Goal: Task Accomplishment & Management: Use online tool/utility

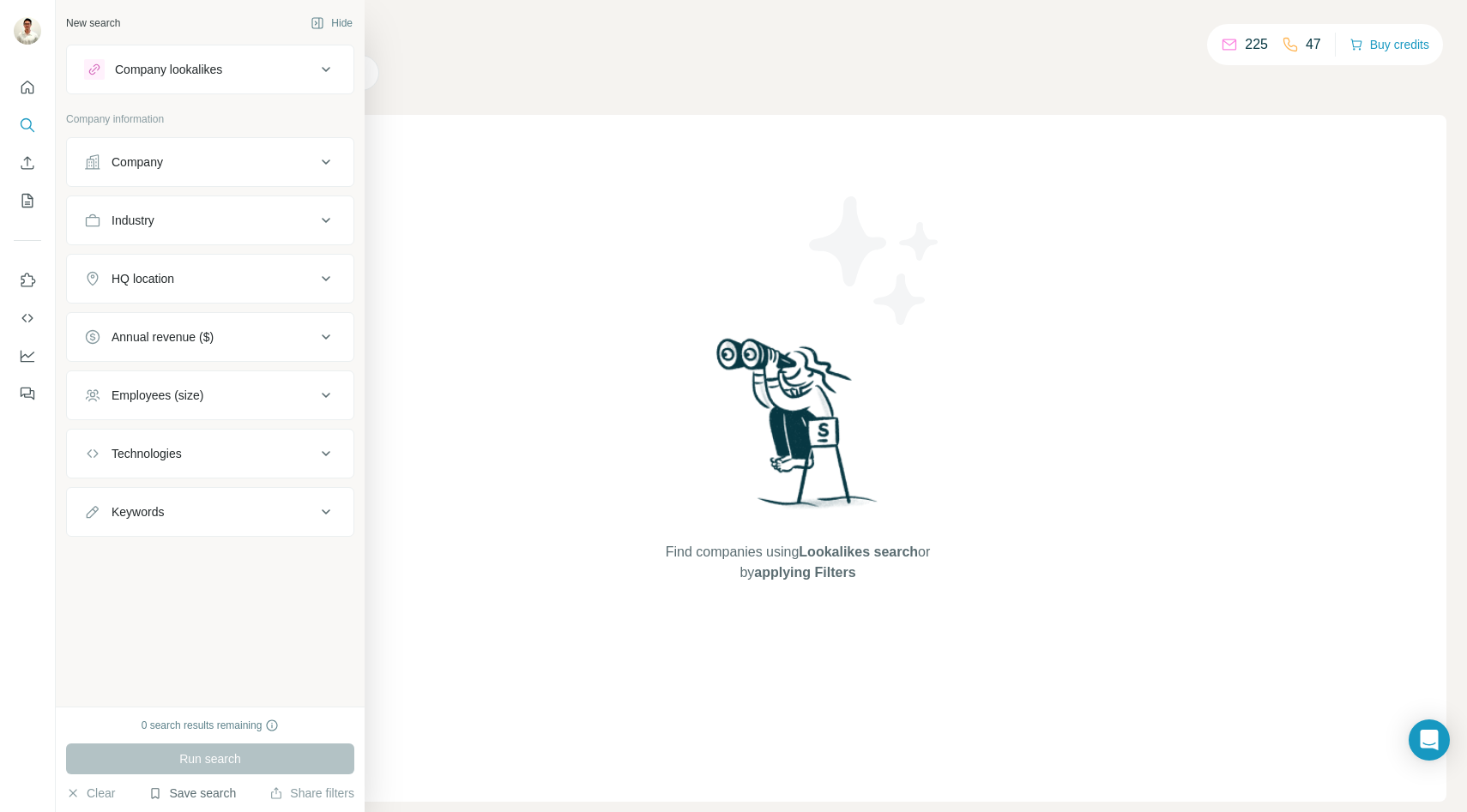
click at [198, 798] on button "Save search" at bounding box center [192, 793] width 87 height 18
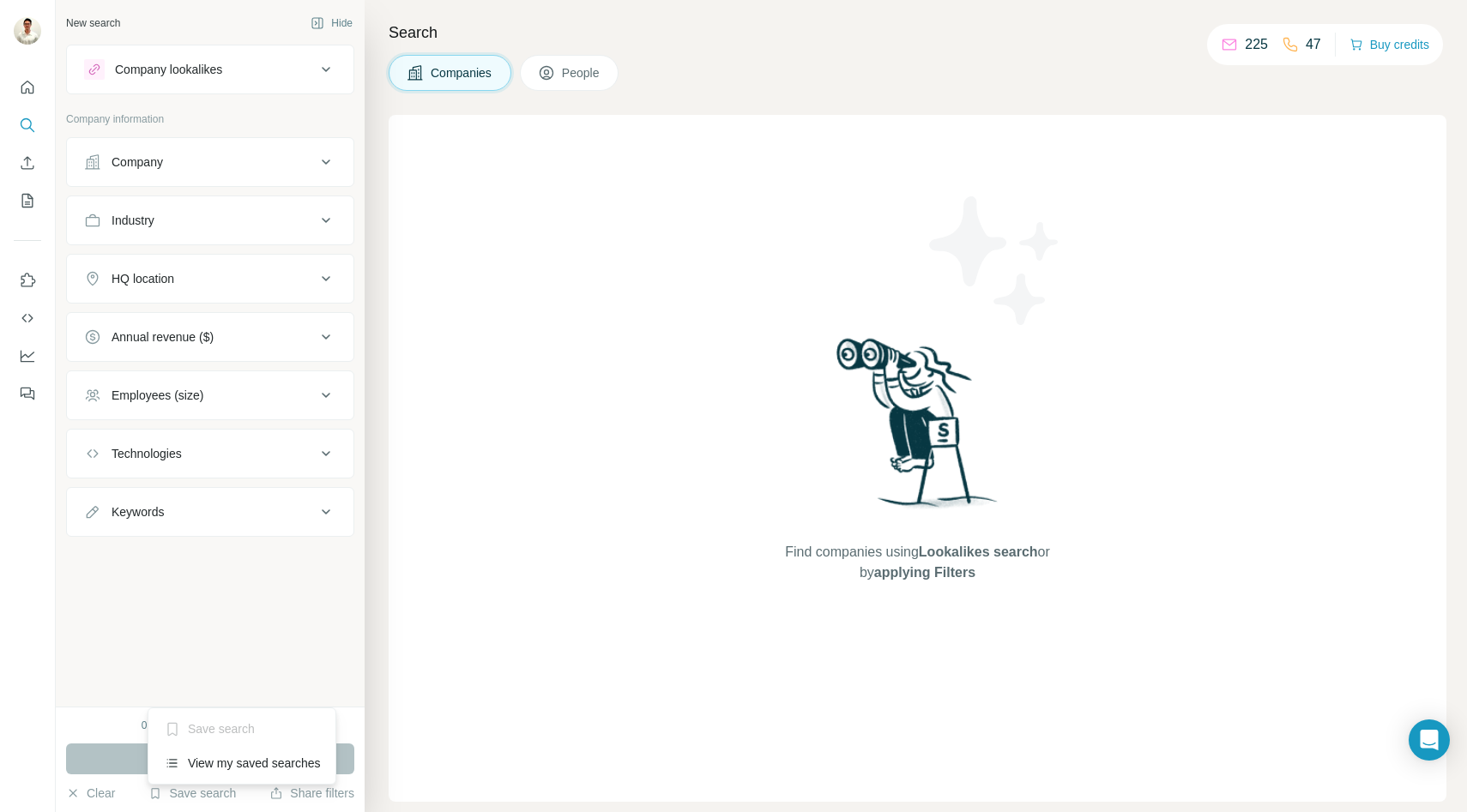
click at [219, 615] on div "New search Hide Company lookalikes Company information Company Industry HQ loca…" at bounding box center [209, 353] width 308 height 706
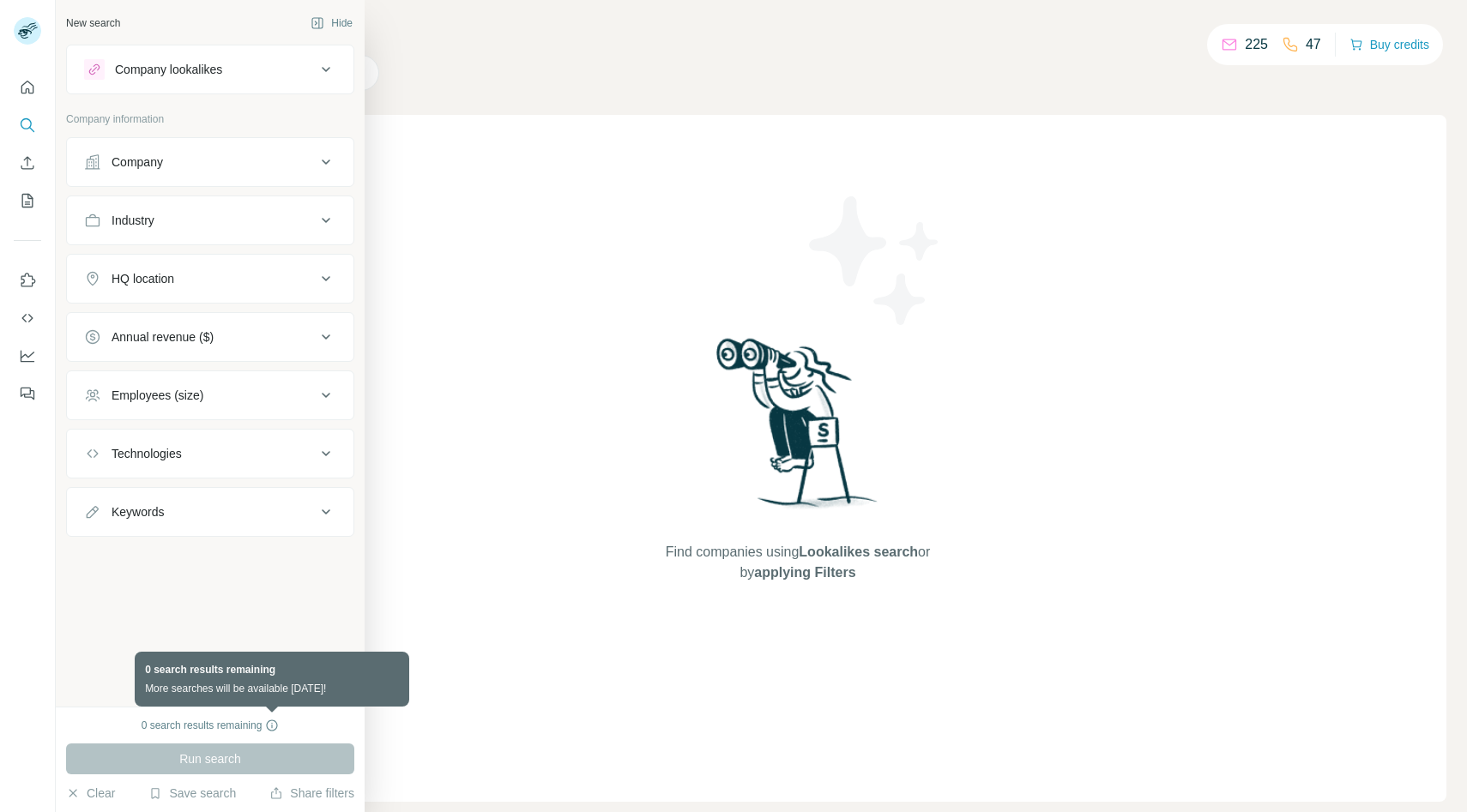
click at [267, 725] on icon at bounding box center [272, 725] width 11 height 11
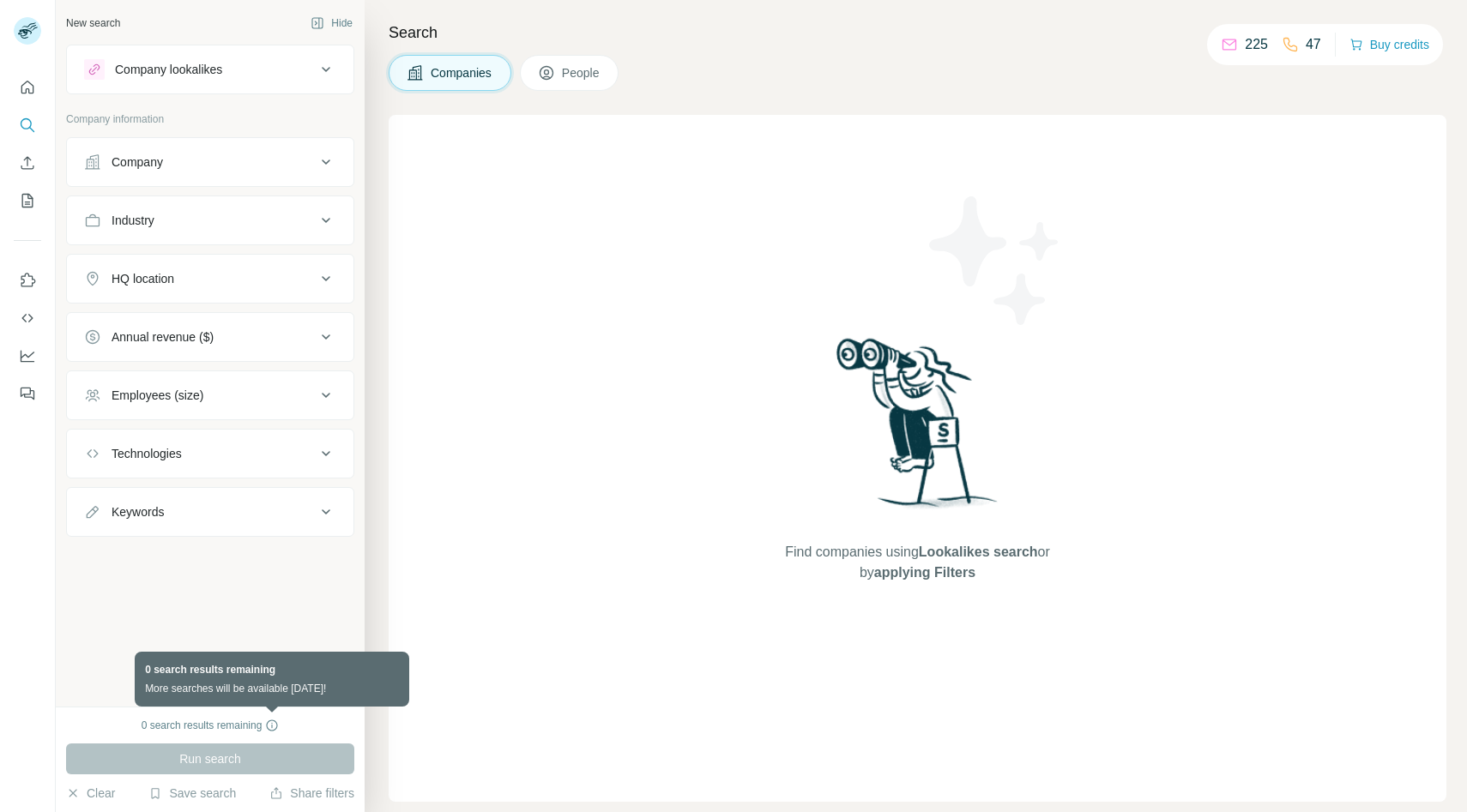
click at [274, 725] on icon at bounding box center [271, 725] width 14 height 14
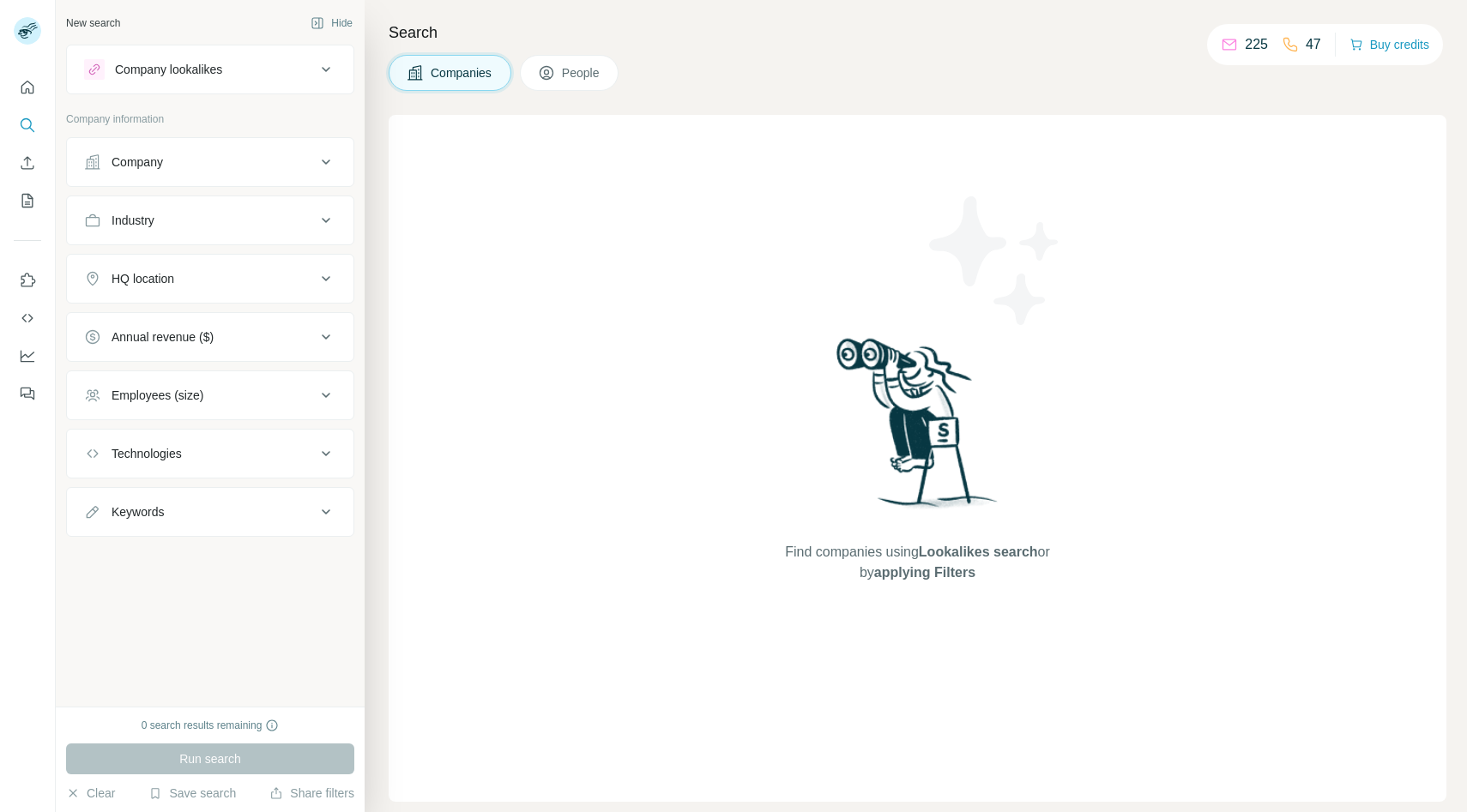
click at [252, 615] on div "New search Hide Company lookalikes Company information Company Industry HQ loca…" at bounding box center [209, 353] width 308 height 706
click at [323, 66] on icon at bounding box center [326, 69] width 20 height 20
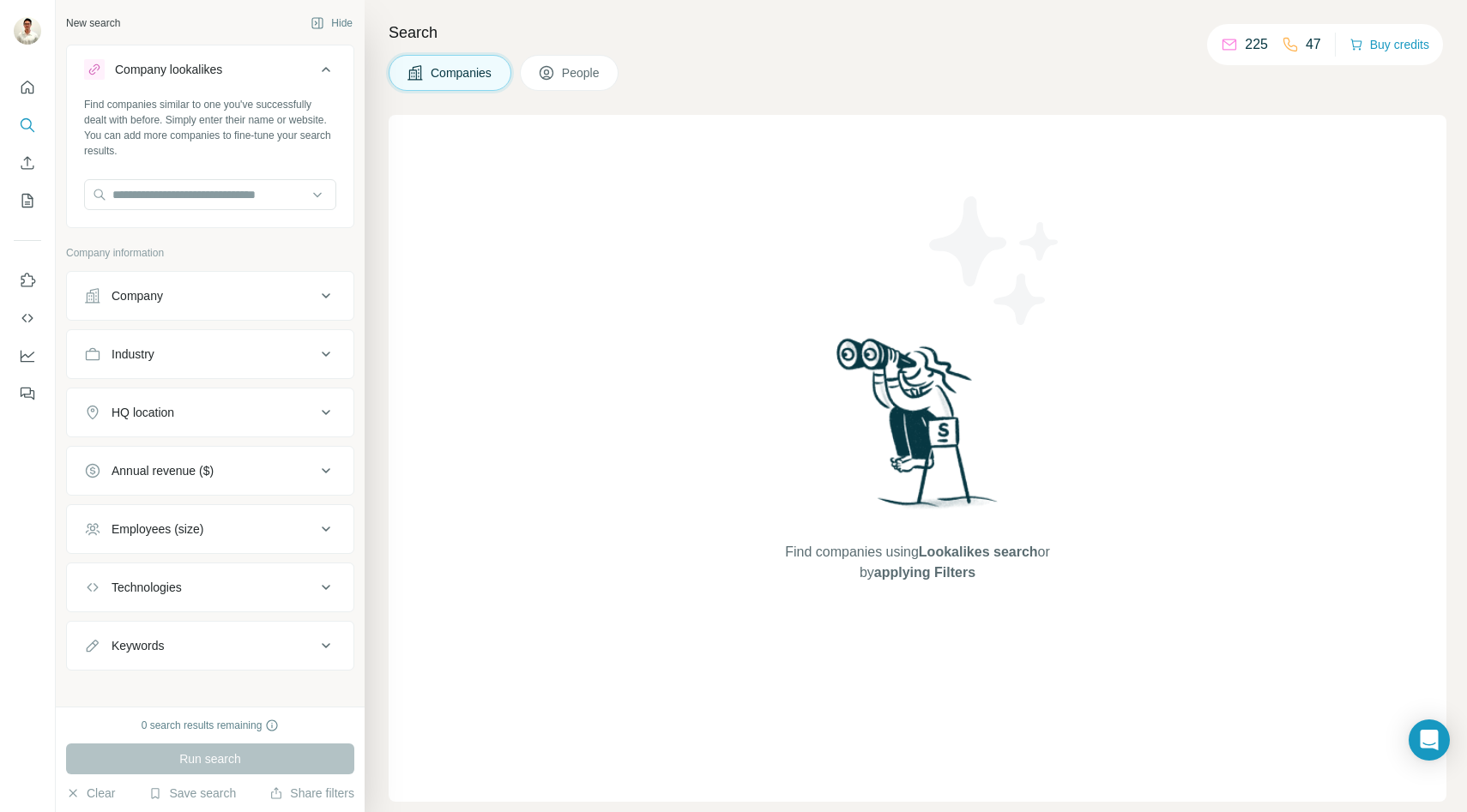
click at [323, 66] on icon at bounding box center [326, 69] width 20 height 20
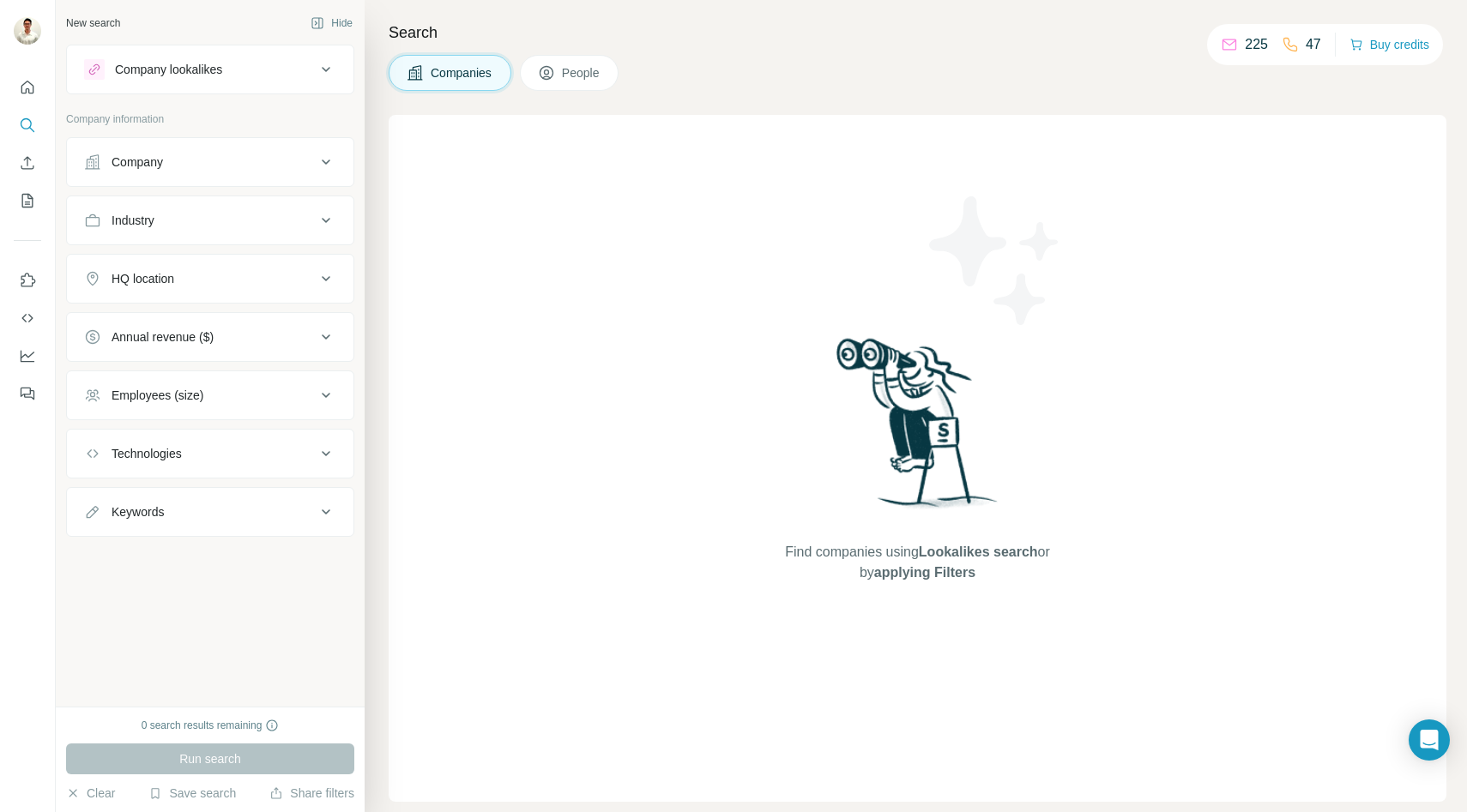
click at [325, 157] on icon at bounding box center [326, 162] width 20 height 20
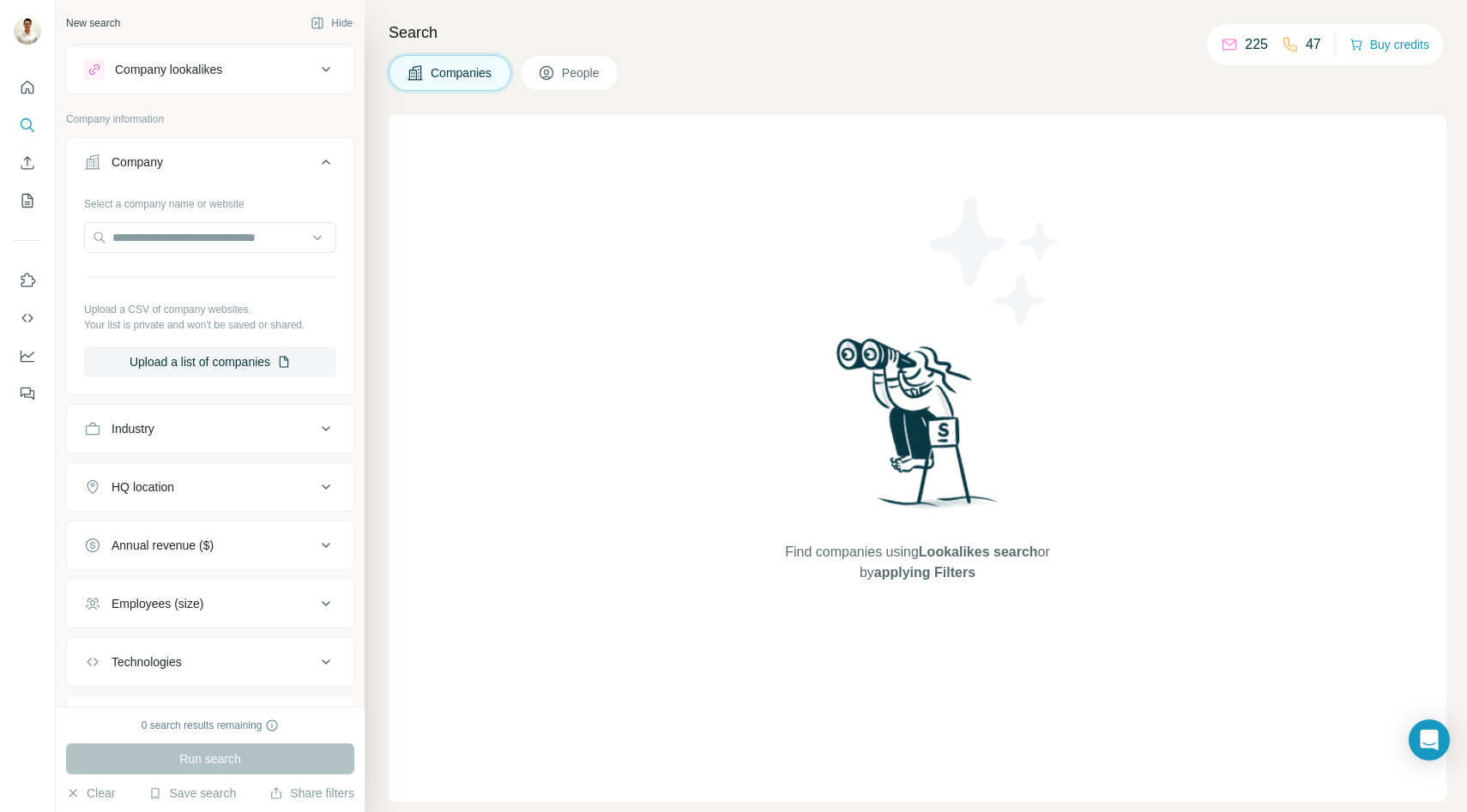
click at [325, 157] on icon at bounding box center [326, 162] width 20 height 20
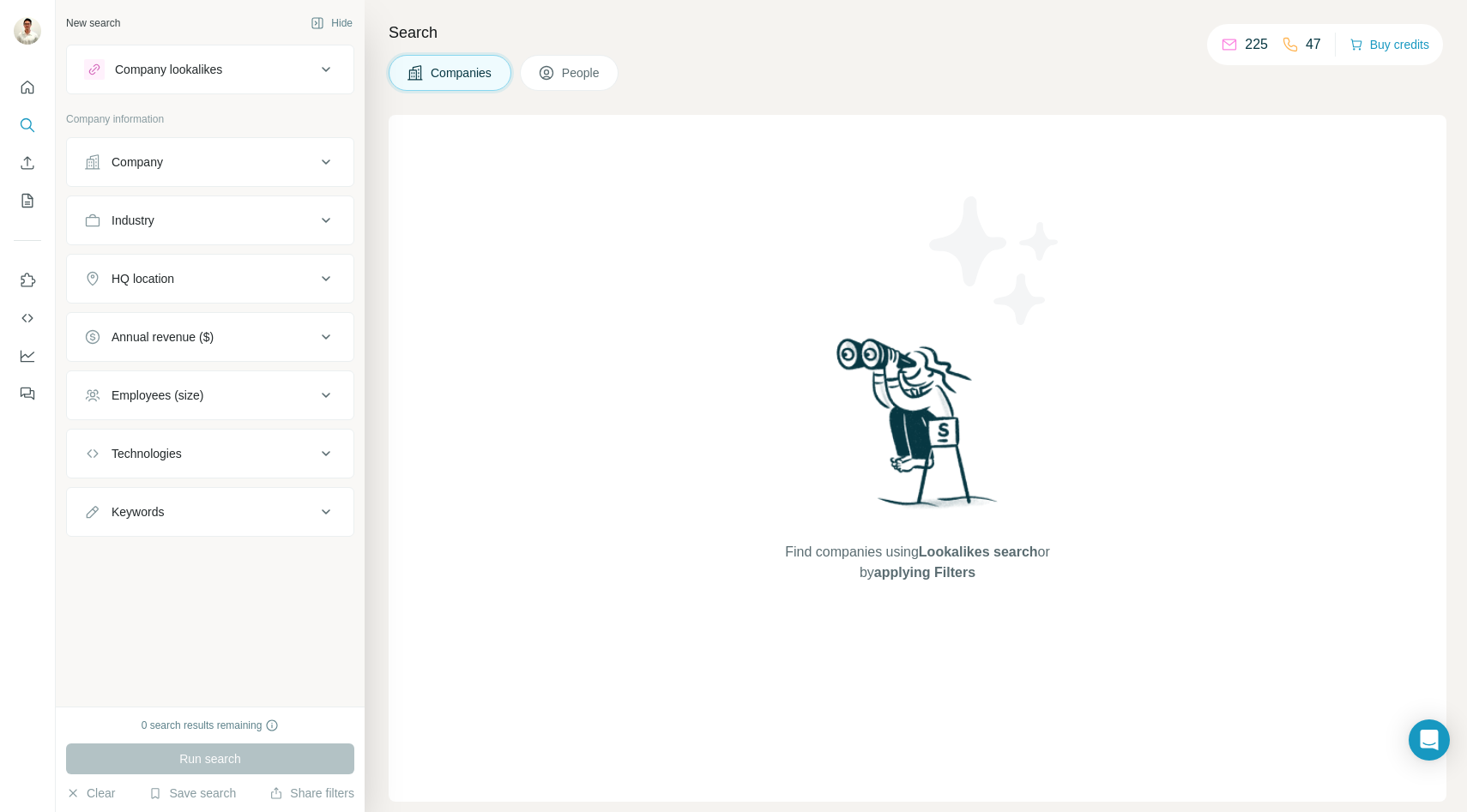
click at [320, 221] on icon at bounding box center [326, 220] width 20 height 20
click at [322, 273] on icon at bounding box center [326, 279] width 20 height 20
click at [328, 167] on icon at bounding box center [326, 162] width 20 height 20
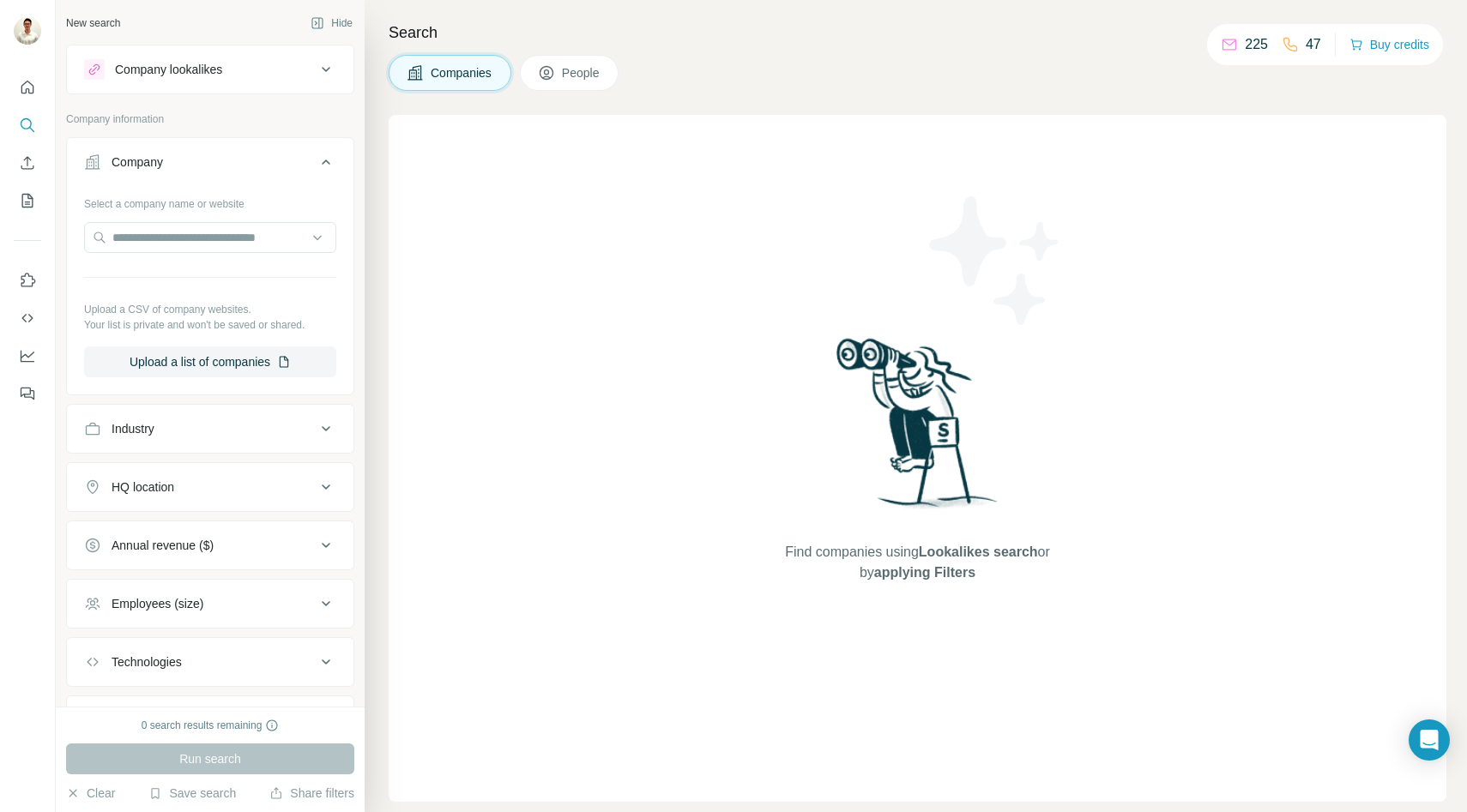
click at [328, 167] on icon at bounding box center [326, 162] width 20 height 20
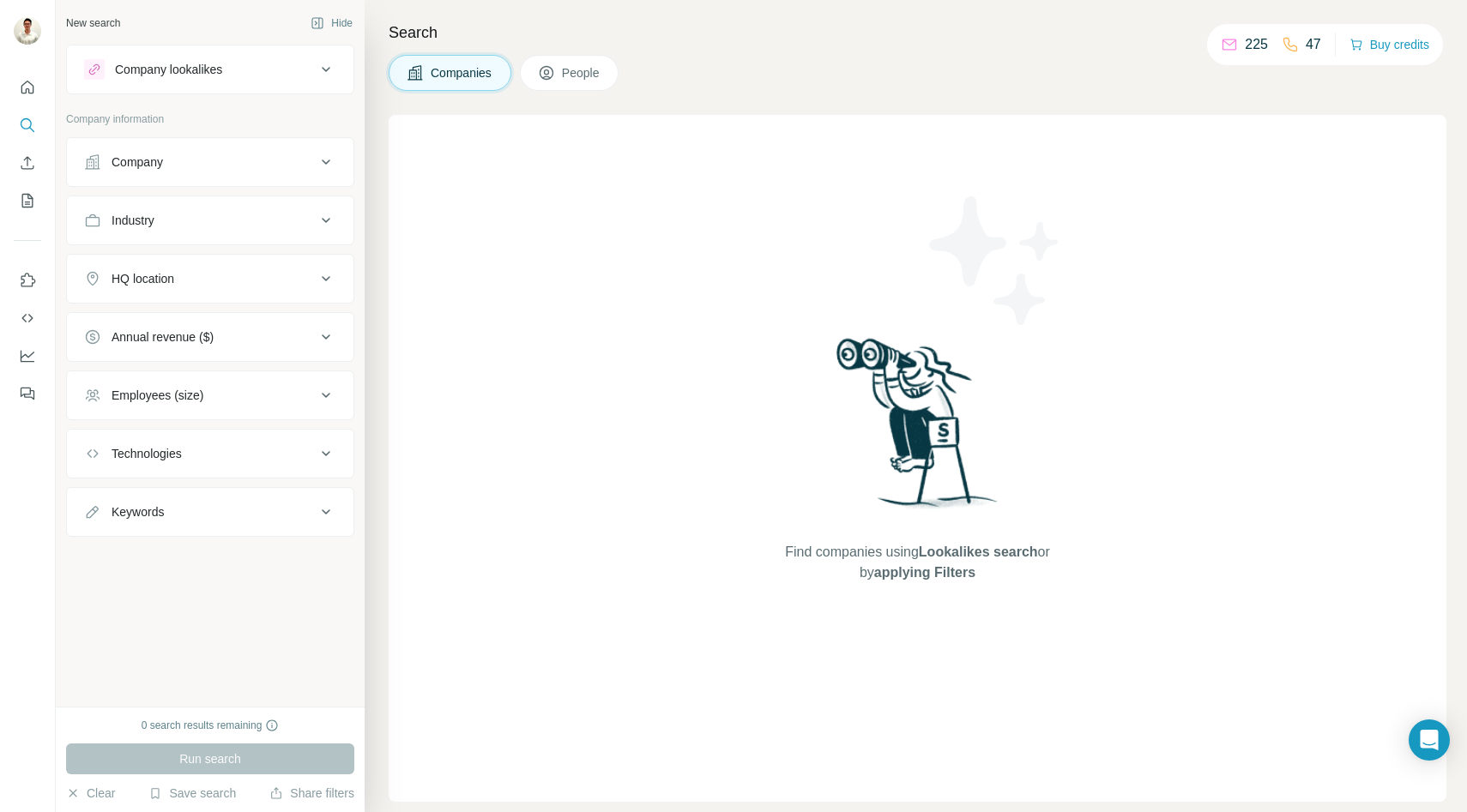
click at [323, 334] on icon at bounding box center [326, 337] width 20 height 20
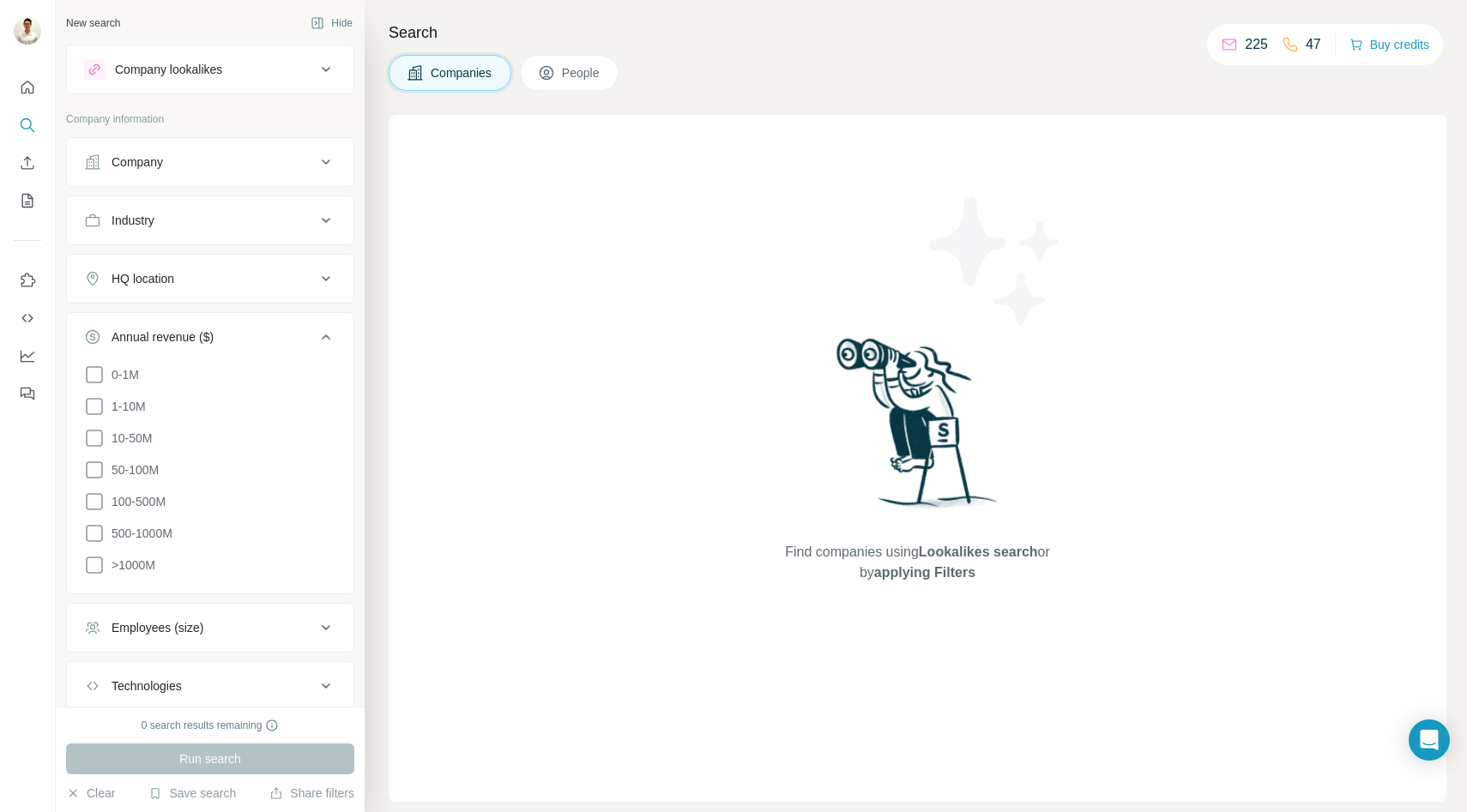
click at [323, 334] on icon at bounding box center [326, 337] width 20 height 20
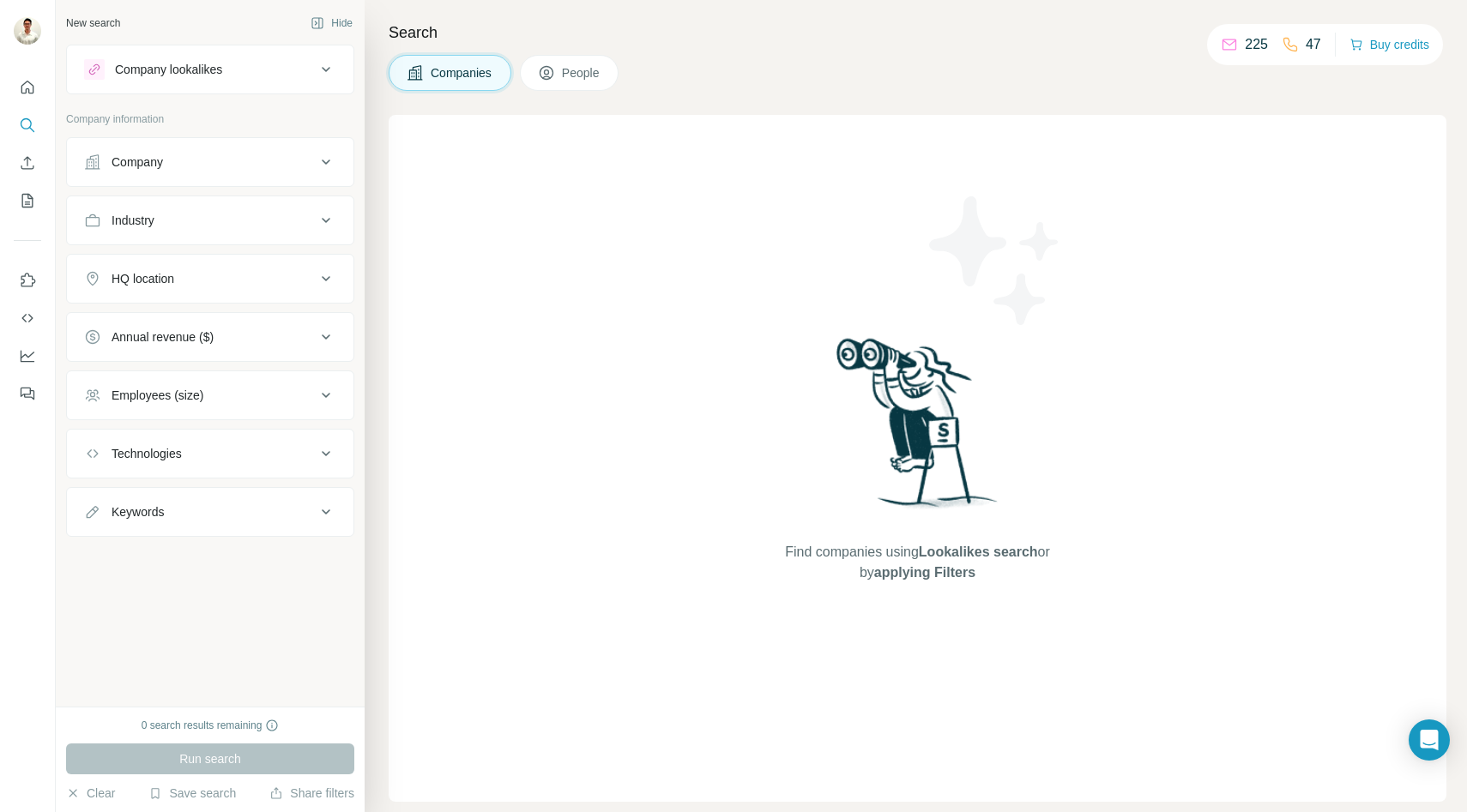
click at [322, 164] on icon at bounding box center [326, 162] width 20 height 20
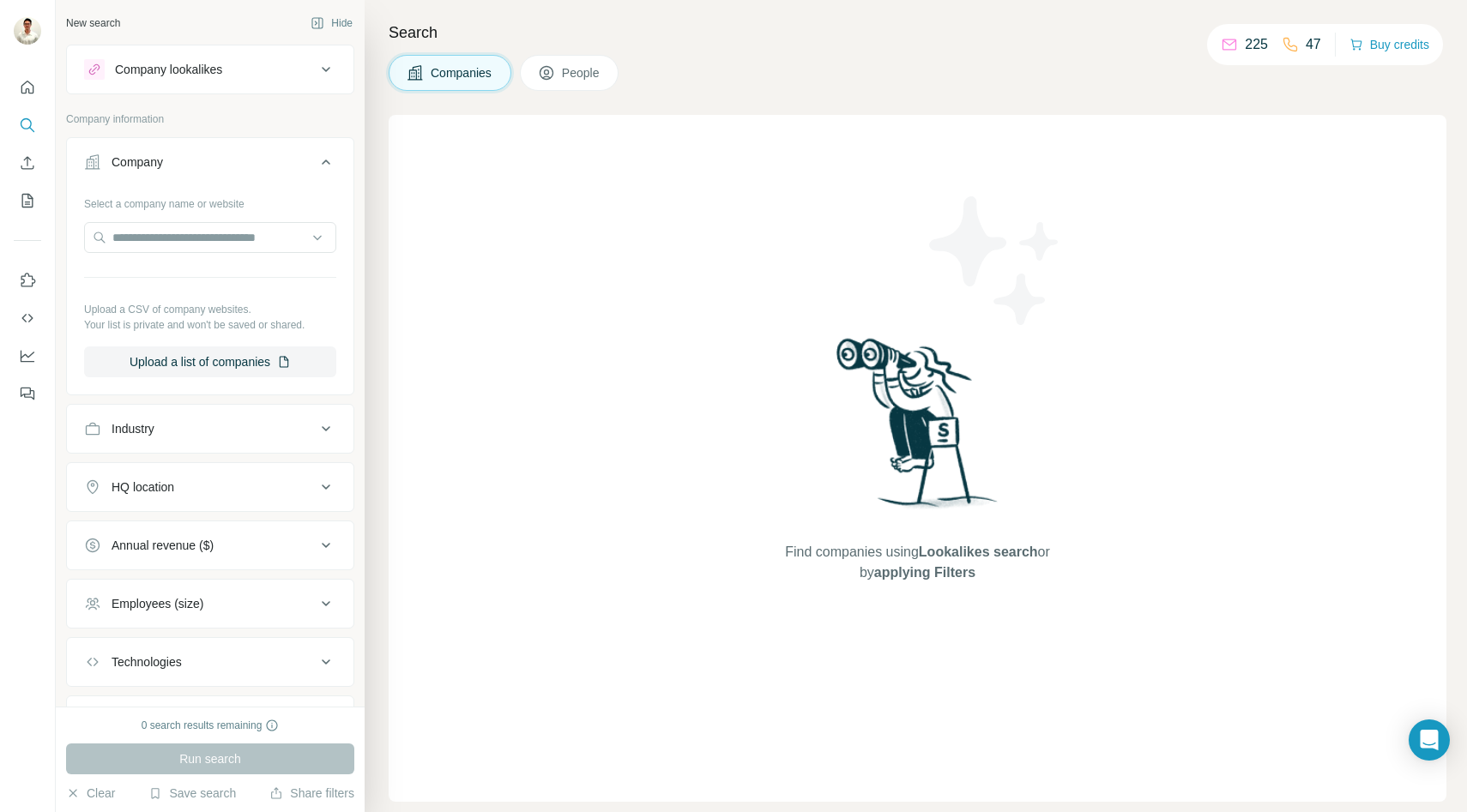
click at [322, 164] on icon at bounding box center [325, 162] width 8 height 6
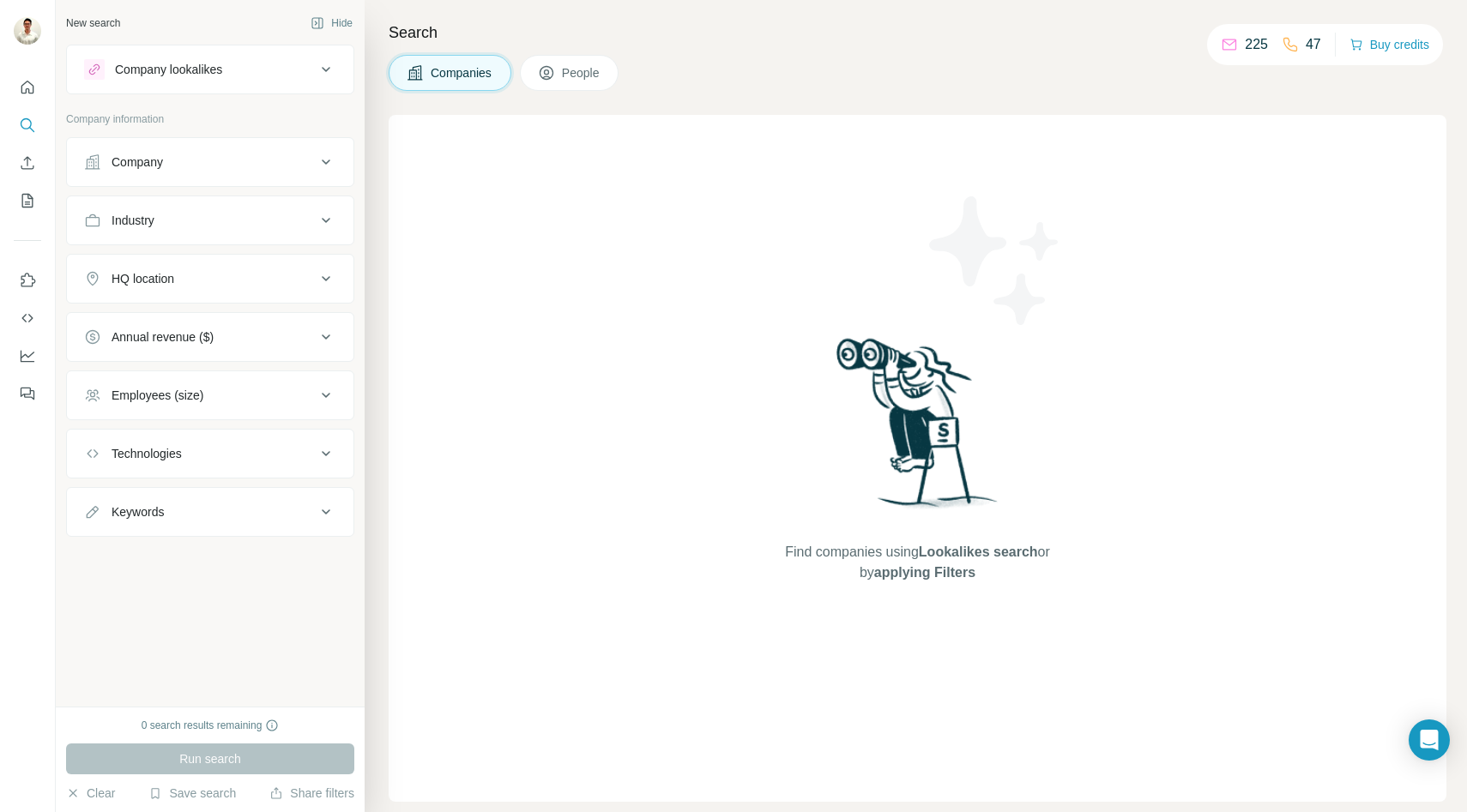
click at [325, 397] on icon at bounding box center [326, 395] width 20 height 20
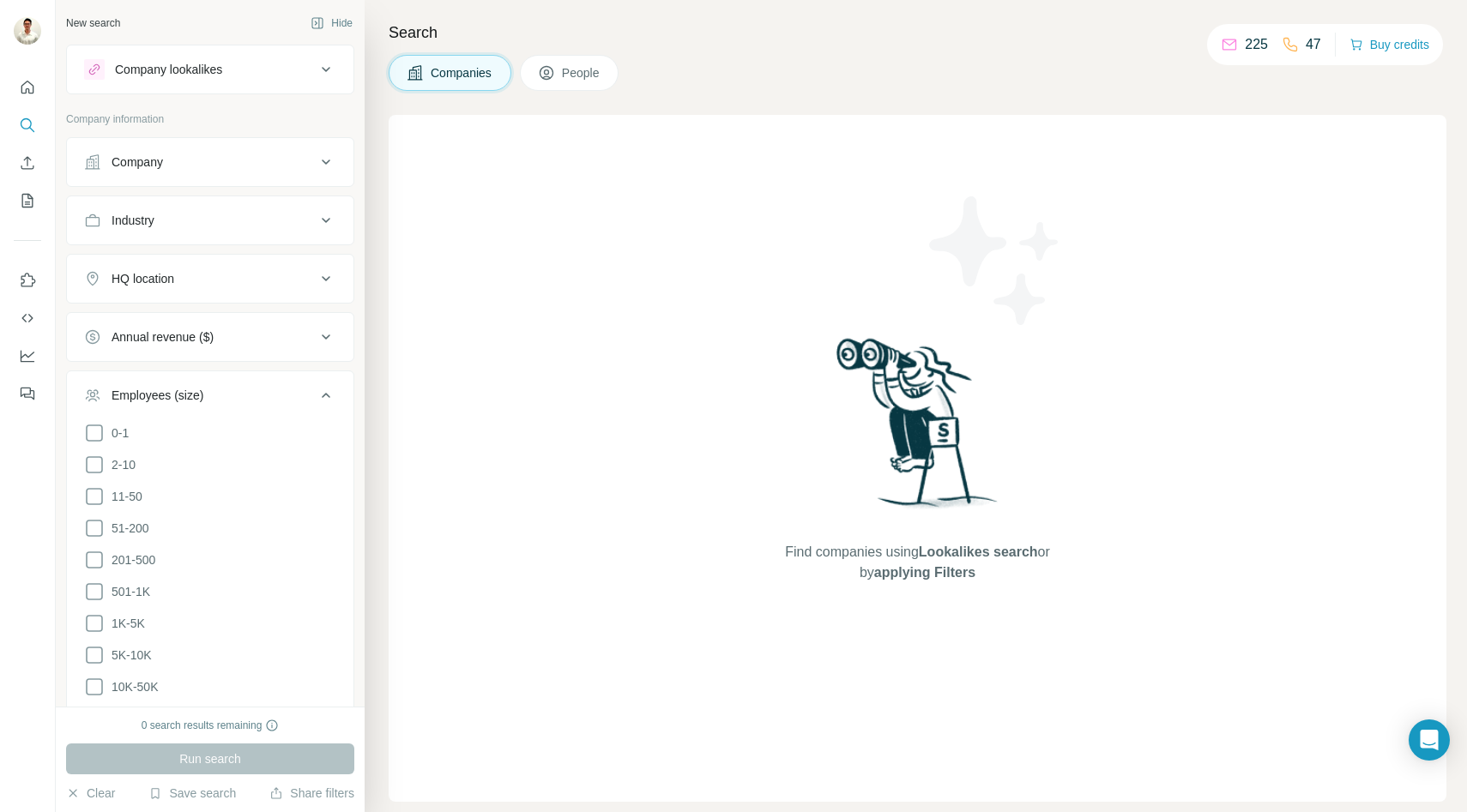
click at [325, 397] on icon at bounding box center [326, 395] width 20 height 20
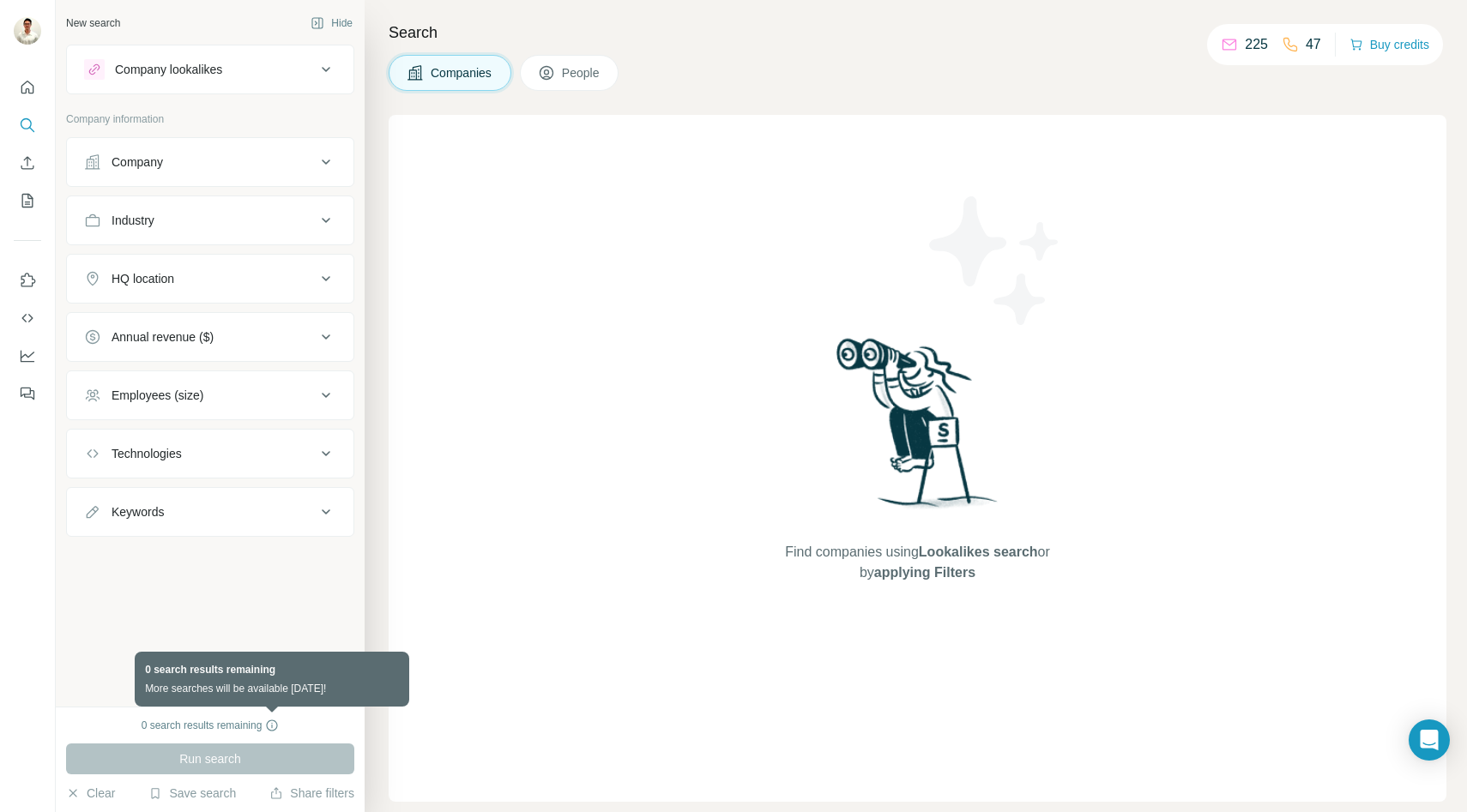
click at [273, 728] on icon at bounding box center [271, 725] width 14 height 14
